Goal: Task Accomplishment & Management: Manage account settings

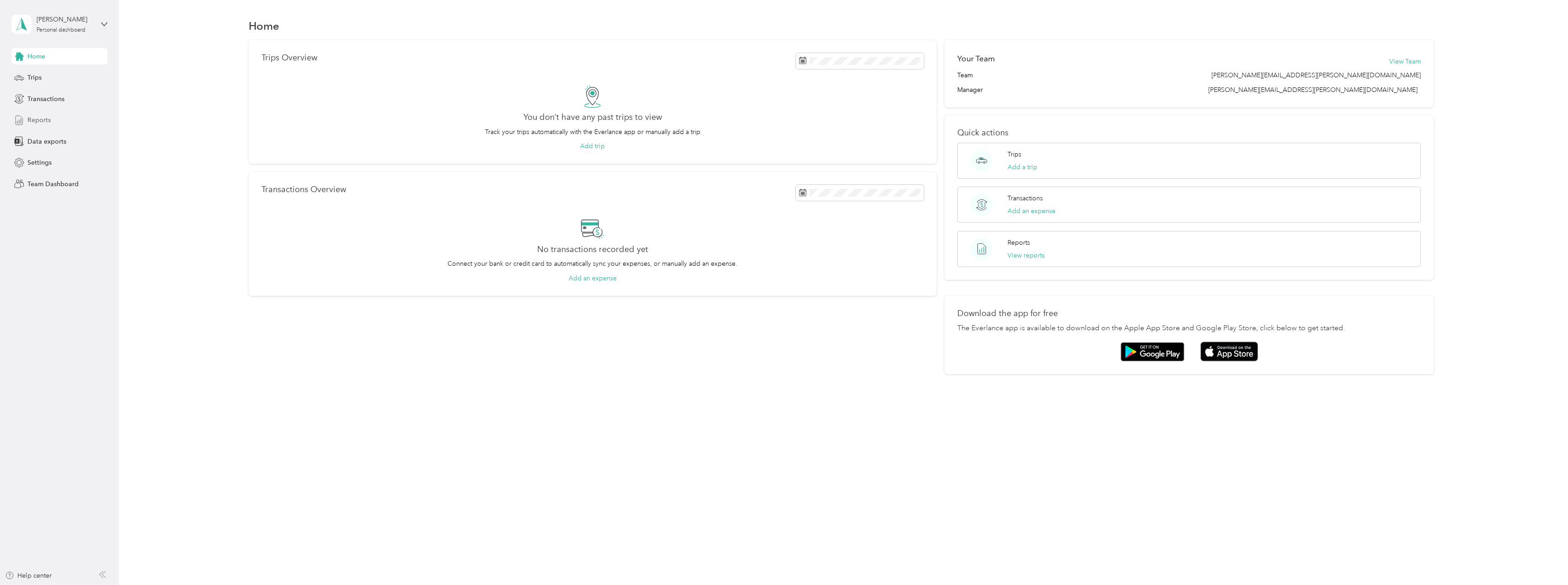
click at [38, 121] on span "Reports" at bounding box center [39, 120] width 23 height 10
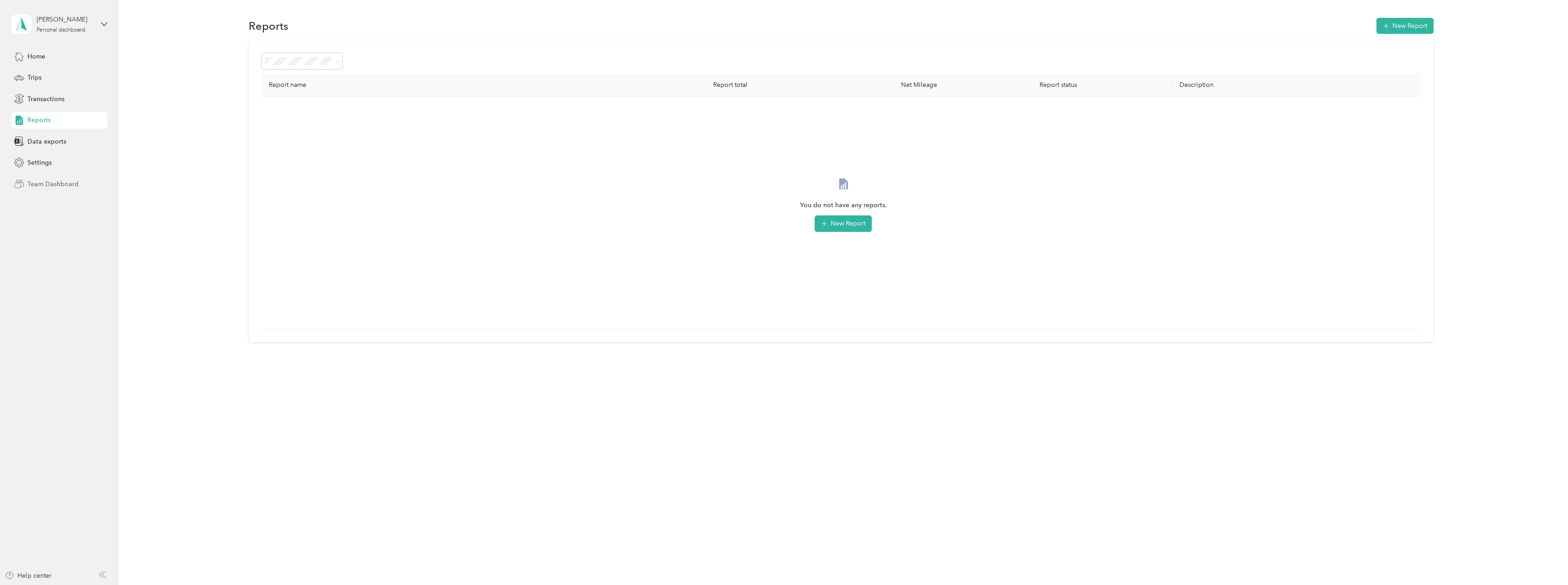
click at [55, 183] on span "Team Dashboard" at bounding box center [53, 184] width 51 height 10
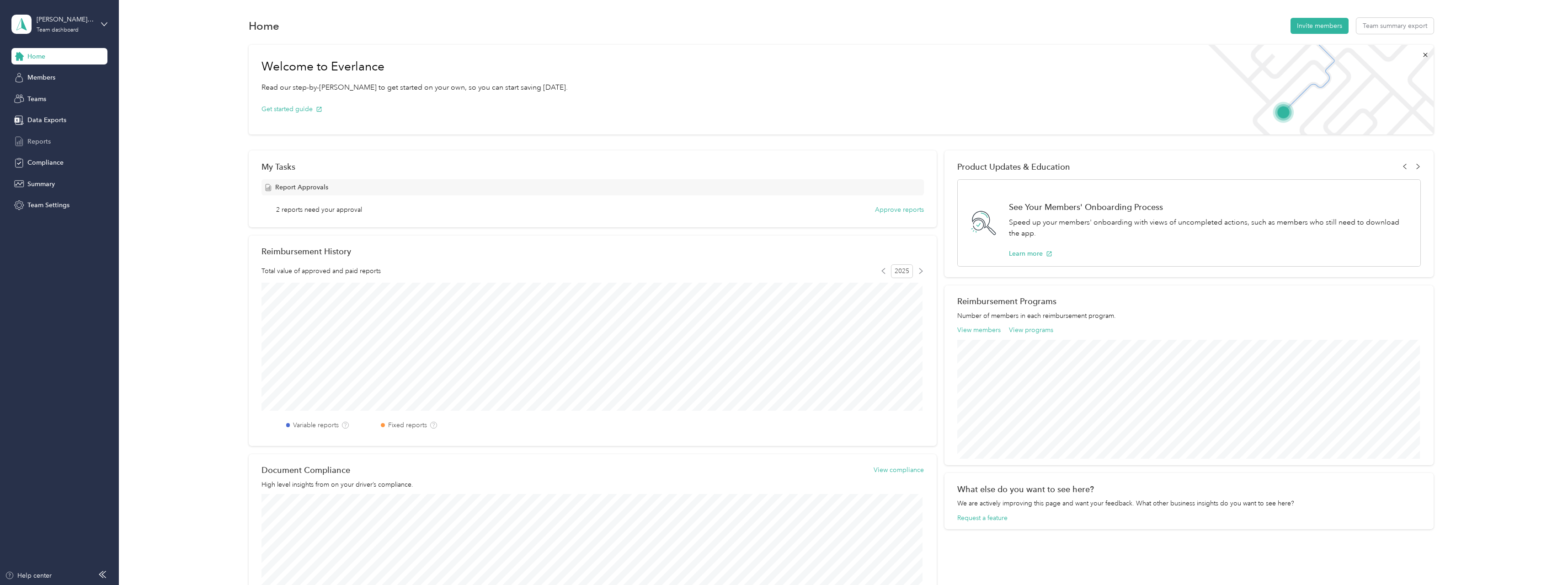
click at [40, 139] on span "Reports" at bounding box center [39, 142] width 23 height 10
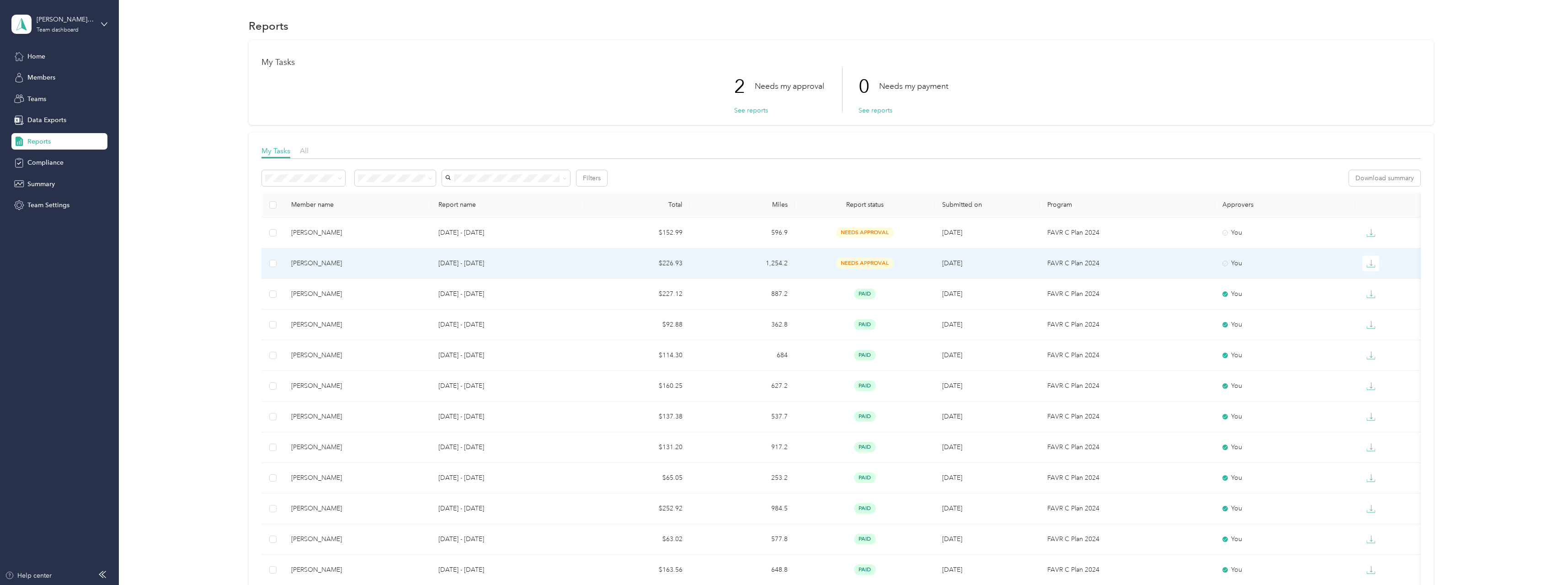
click at [859, 262] on span "needs approval" at bounding box center [865, 263] width 58 height 10
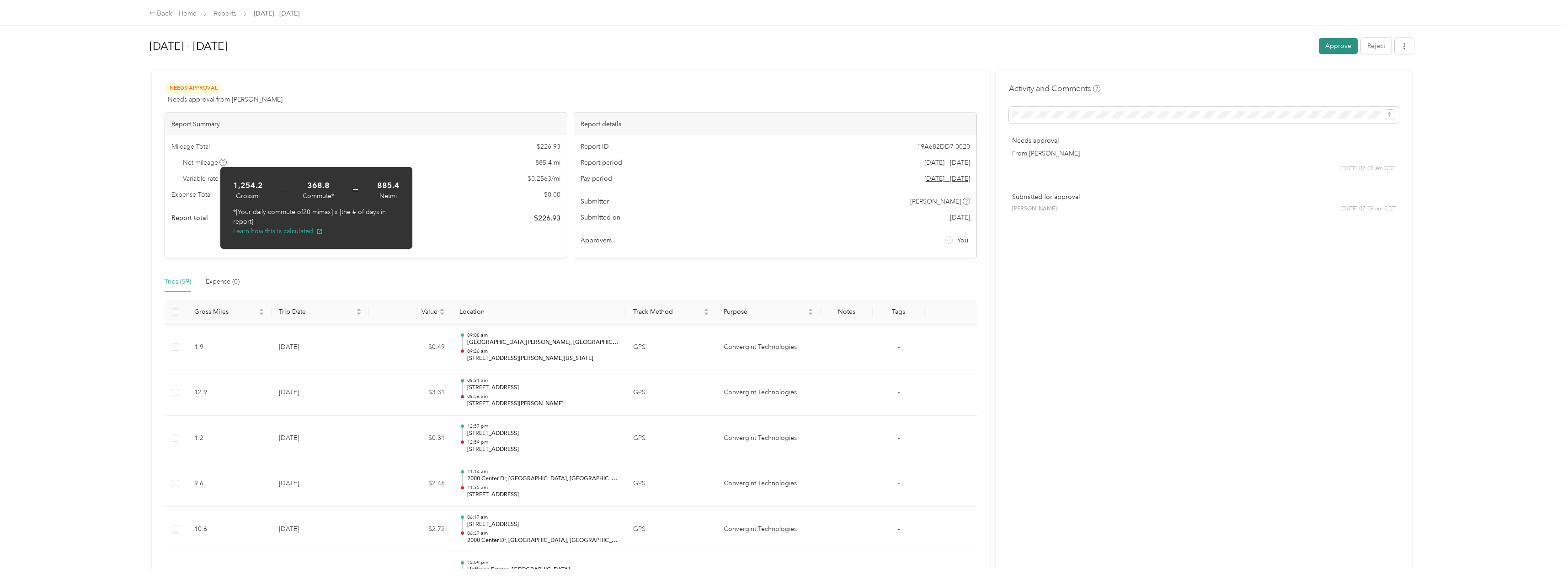
click at [1345, 47] on button "Approve" at bounding box center [1339, 46] width 39 height 16
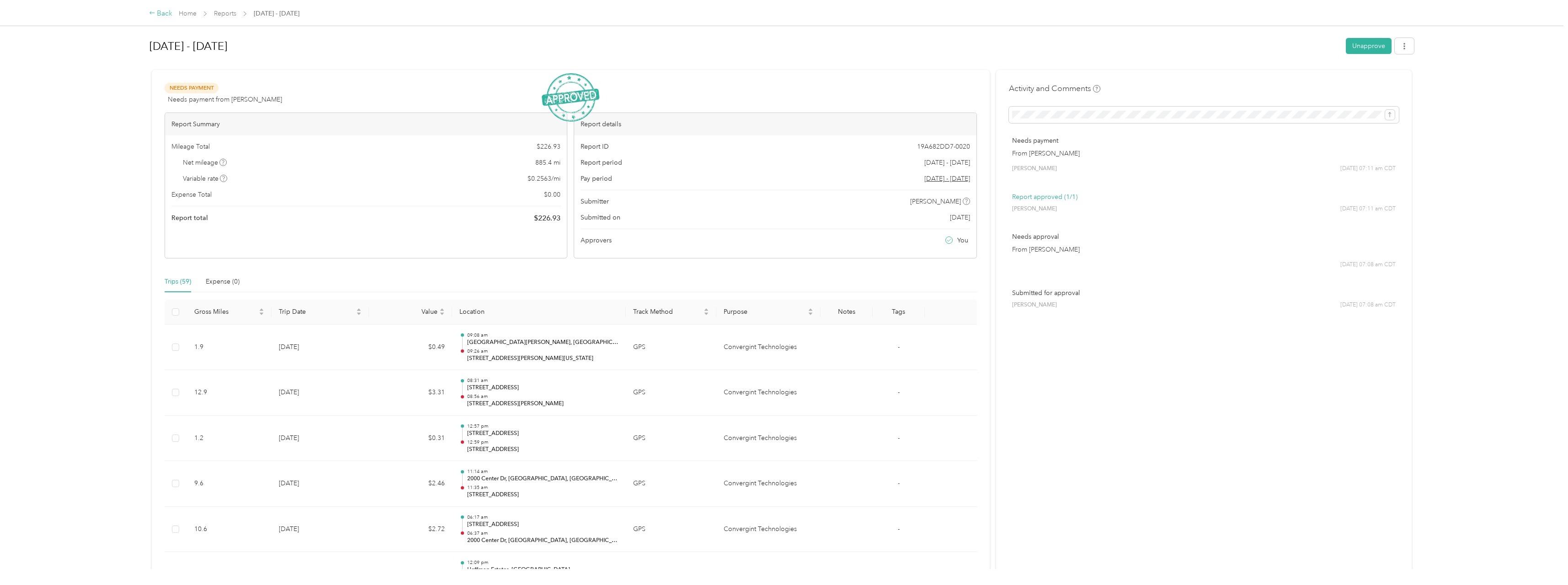
click at [161, 13] on div "Back" at bounding box center [161, 14] width 24 height 11
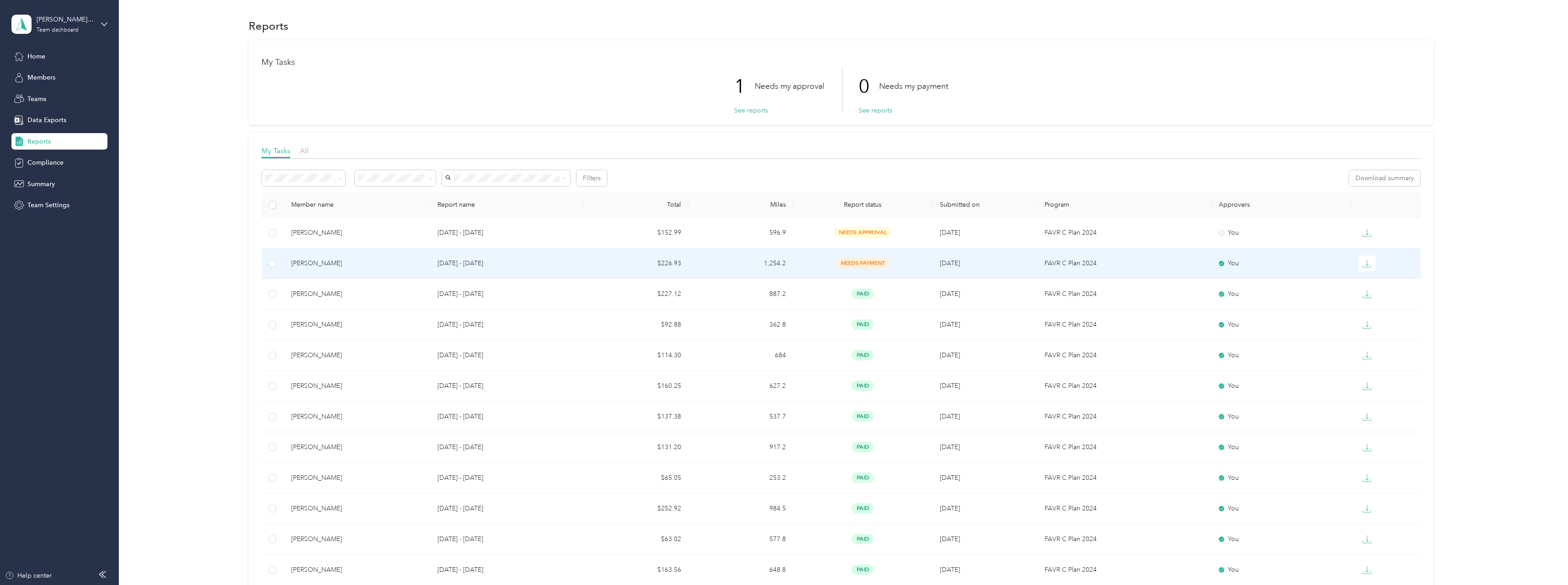
click at [867, 262] on span "needs payment" at bounding box center [863, 263] width 54 height 10
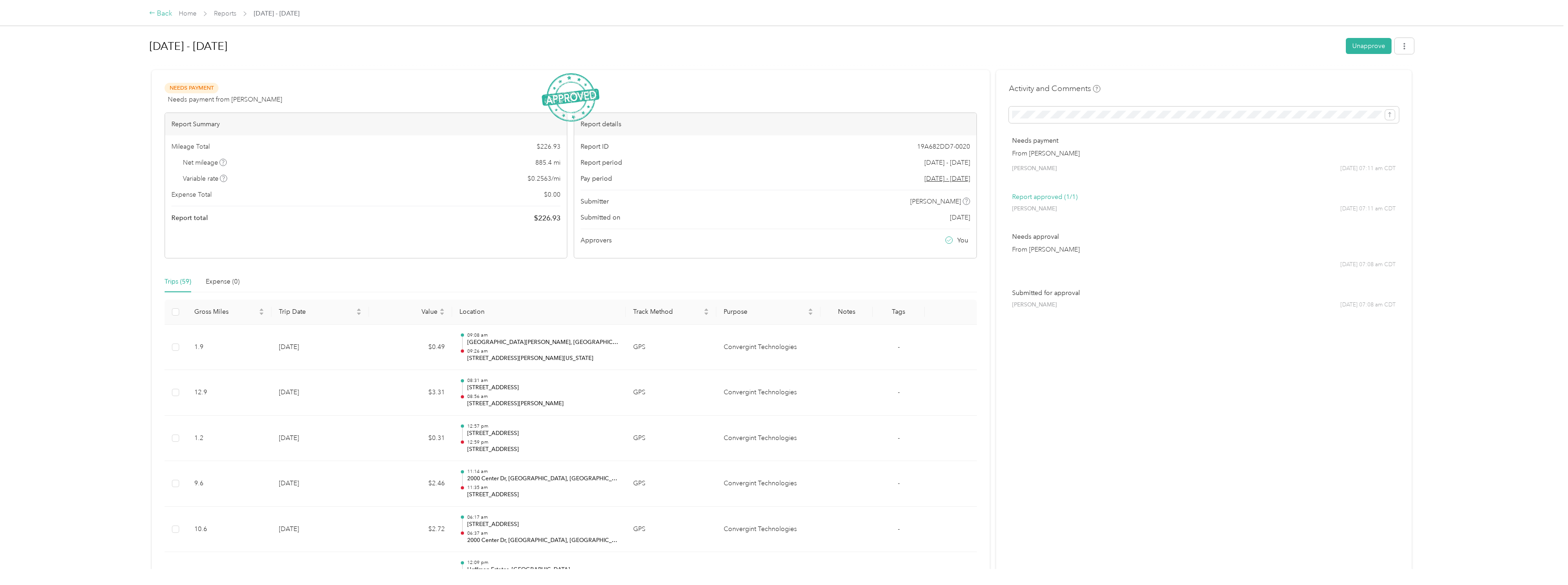
click at [163, 14] on div "Back" at bounding box center [161, 14] width 24 height 11
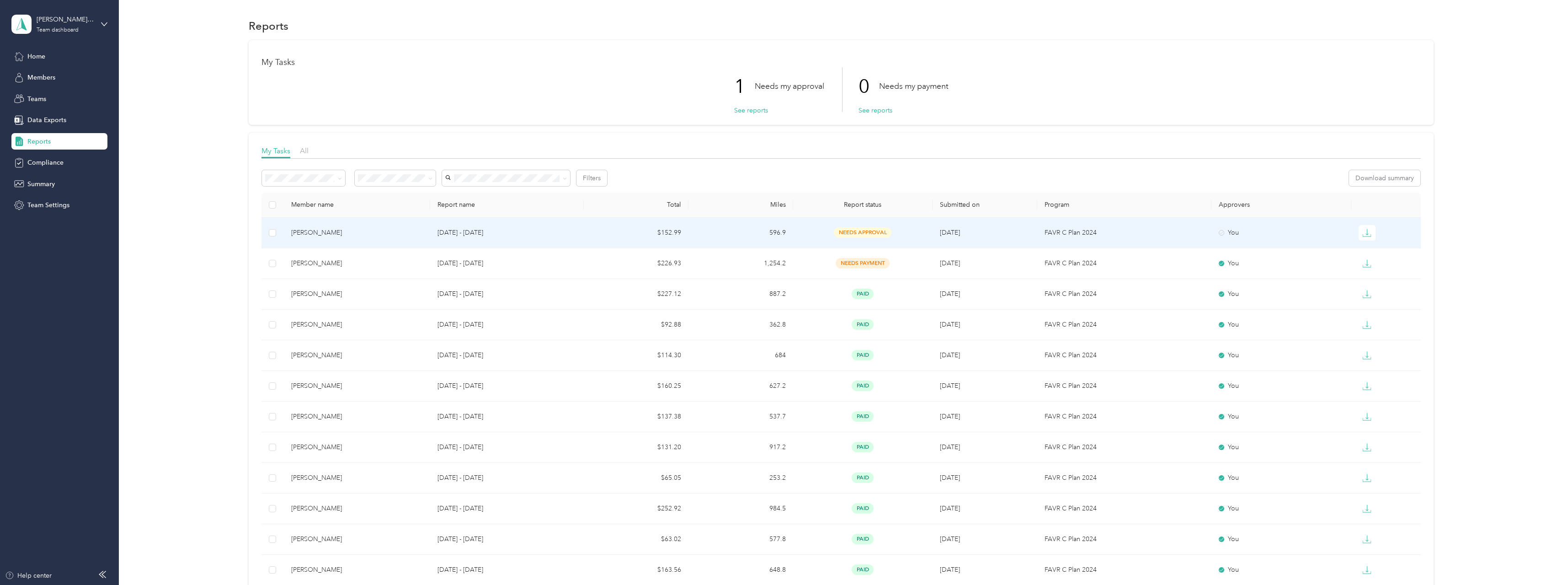
click at [857, 231] on span "needs approval" at bounding box center [863, 232] width 58 height 10
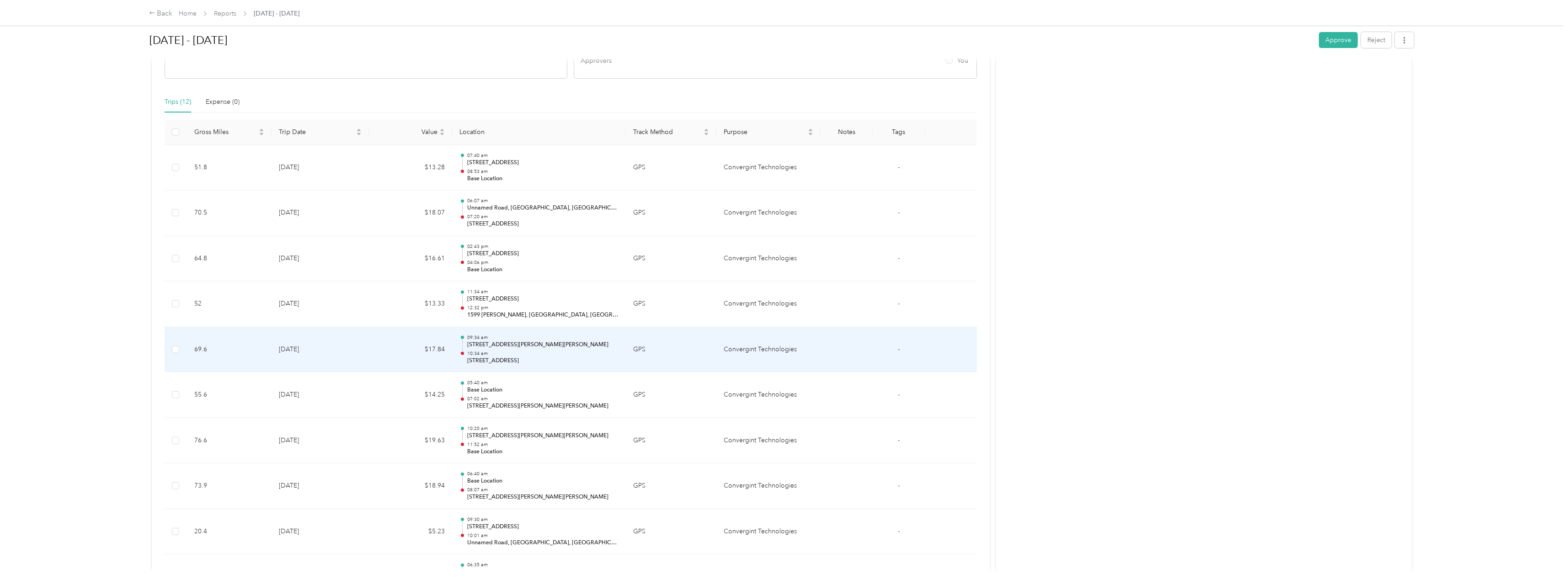
scroll to position [183, 0]
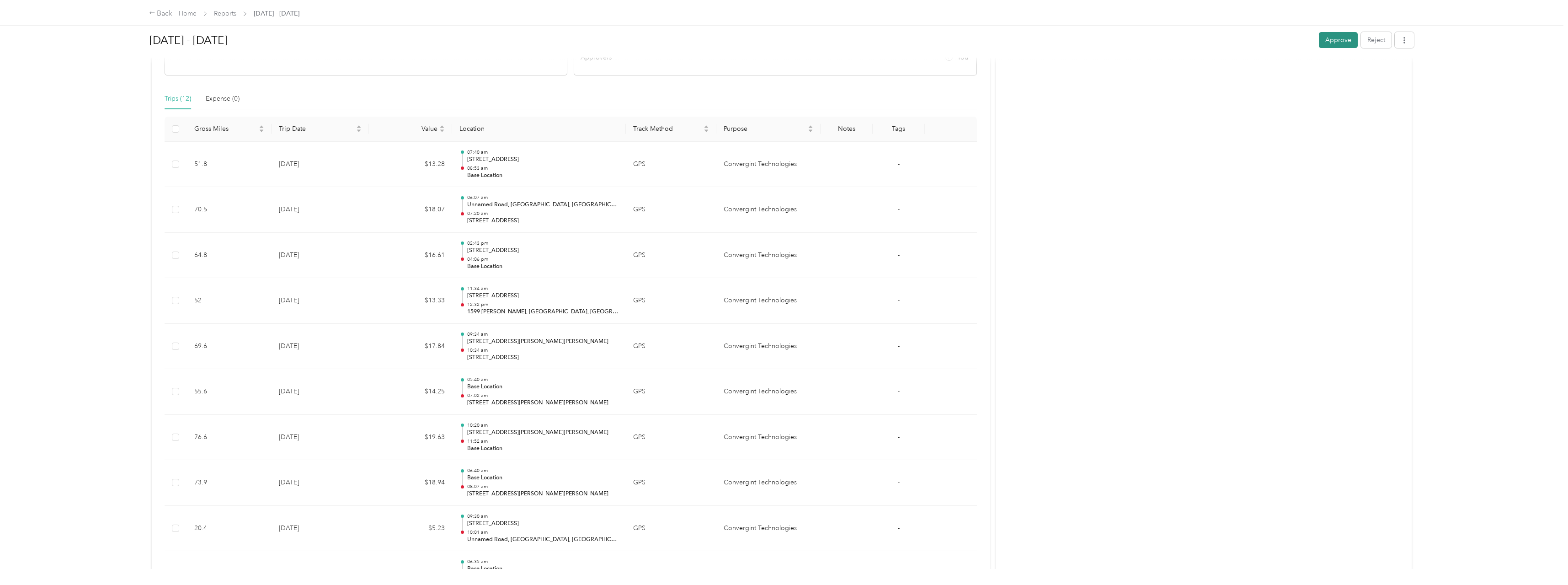
click at [1341, 41] on button "Approve" at bounding box center [1339, 40] width 39 height 16
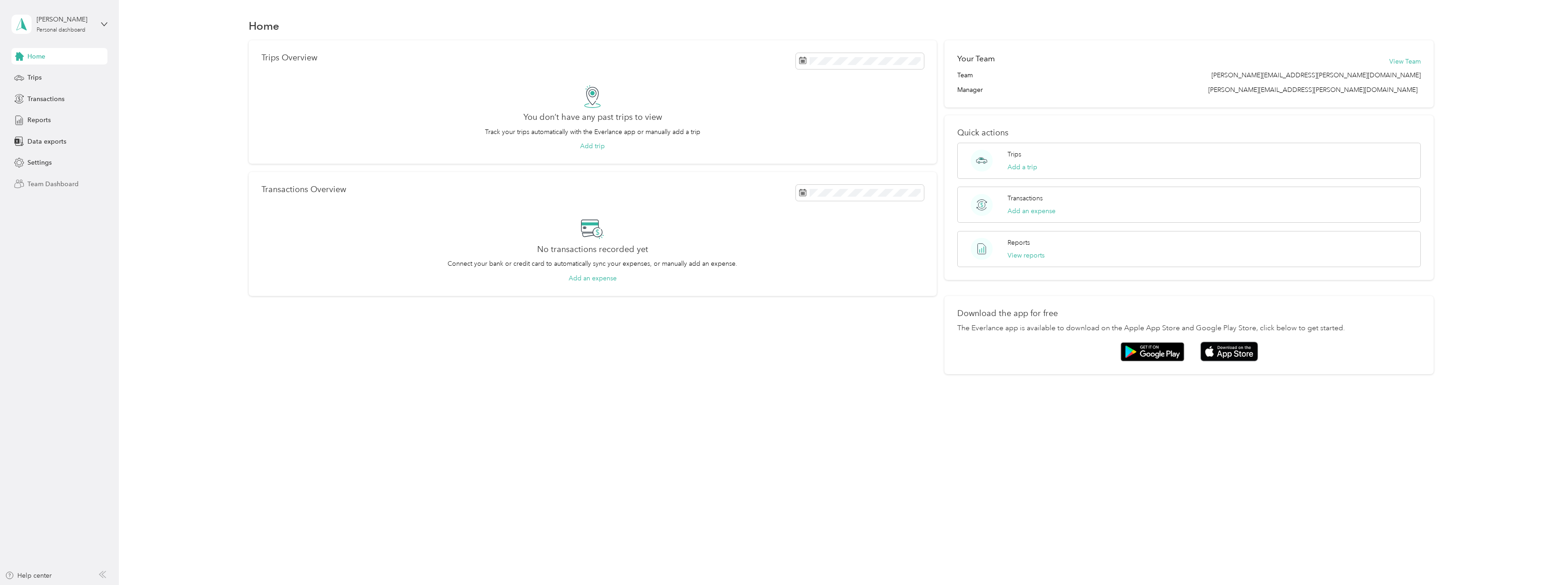
click at [52, 186] on span "Team Dashboard" at bounding box center [53, 184] width 51 height 10
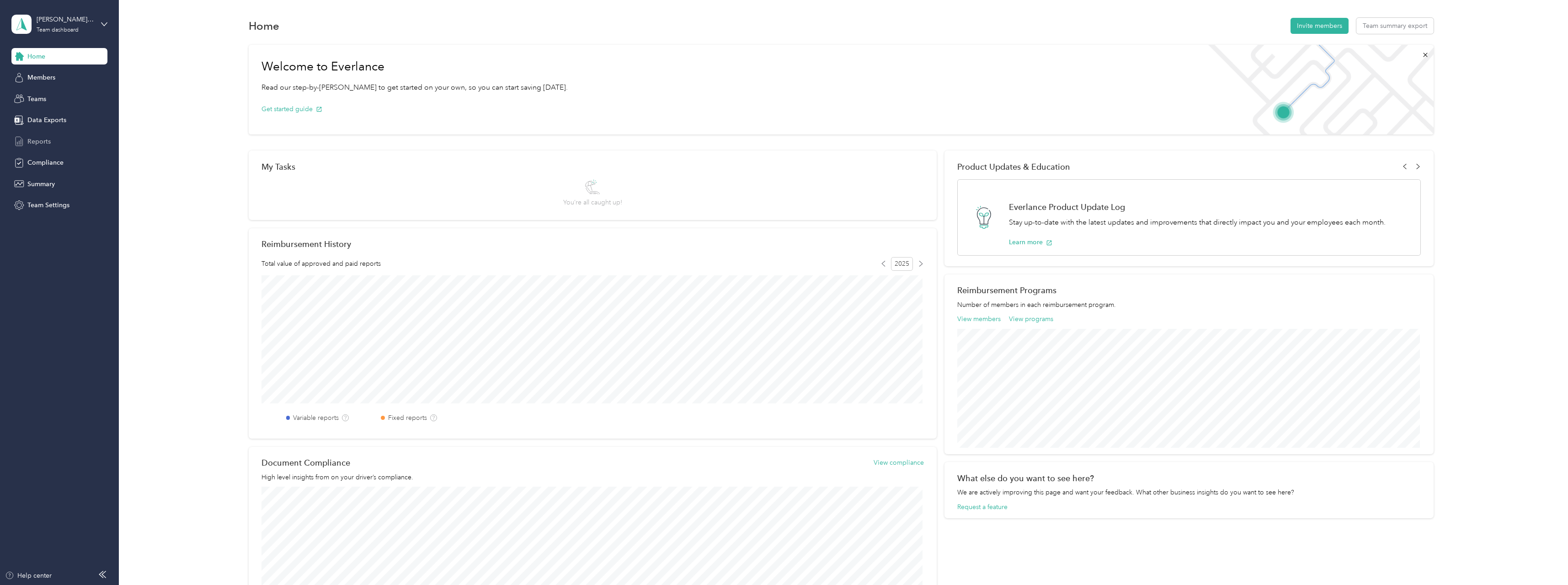
click at [40, 141] on span "Reports" at bounding box center [39, 142] width 23 height 10
